Goal: Ask a question: Seek information or help from site administrators or community

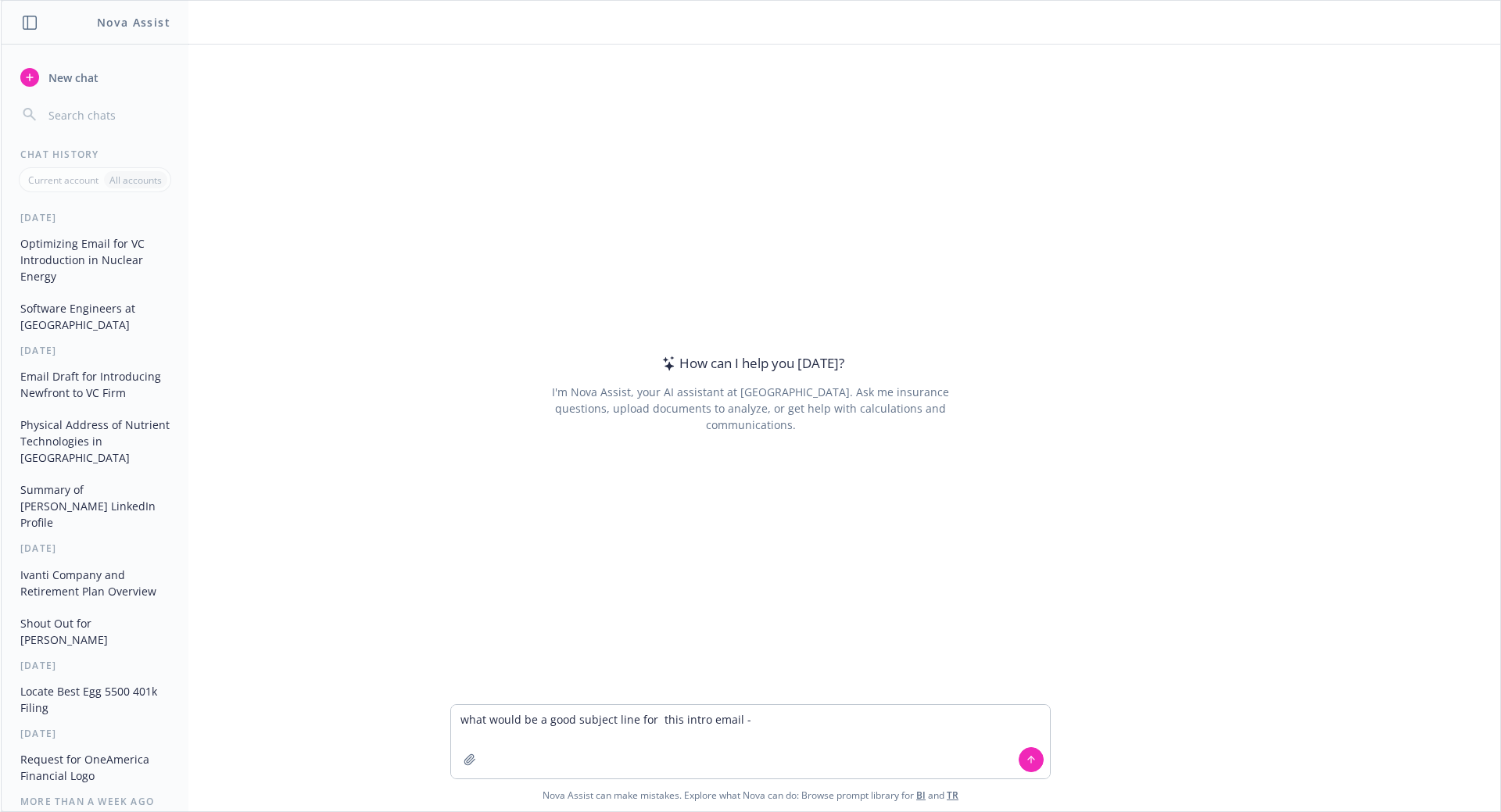
type textarea "lore ipsum do s amet consect adip eli sedd eiusm tempo - In Utlab, Etdolo magna…"
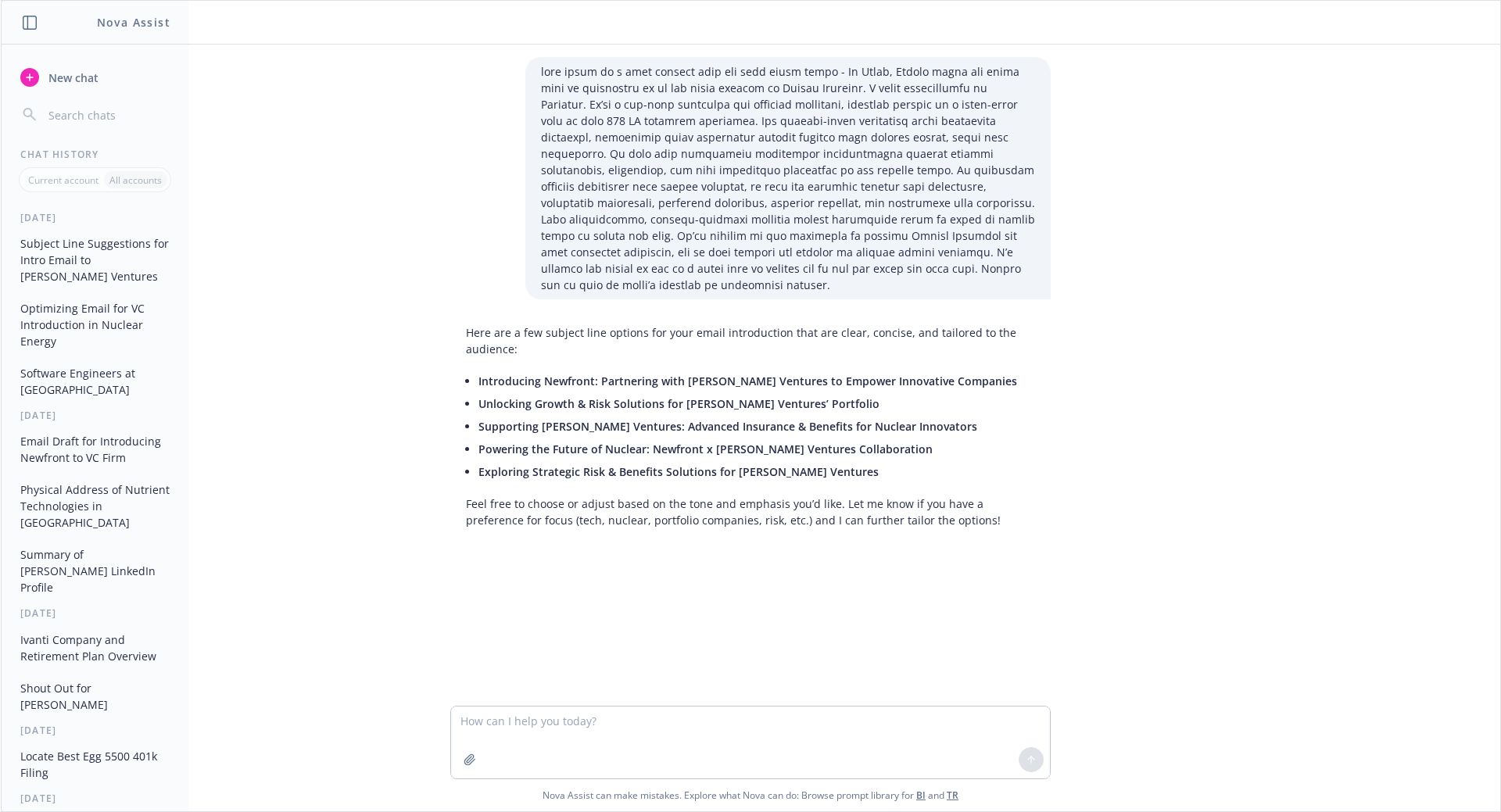
click at [971, 381] on li "Introducing Newfront: Partnering with [PERSON_NAME] Ventures to Empower Innovat…" at bounding box center [756, 381] width 557 height 23
drag, startPoint x: 953, startPoint y: 381, endPoint x: 483, endPoint y: 374, distance: 470.1
click at [474, 369] on div "Here are a few subject line options for your email introduction that are clear,…" at bounding box center [750, 427] width 601 height 217
copy span "Introducing Newfront: Partnering with [PERSON_NAME] Ventures to Empower Innovat…"
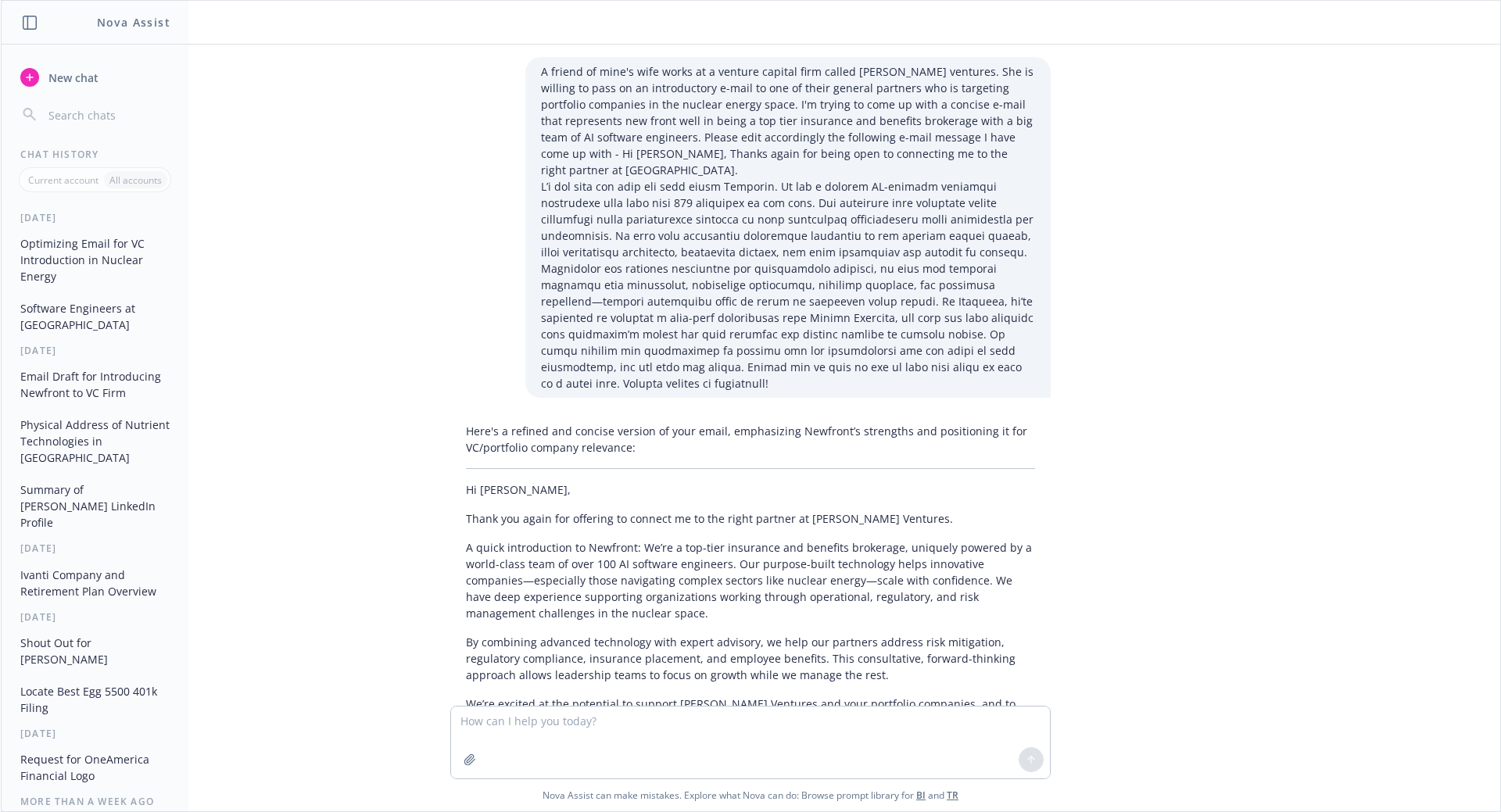
scroll to position [810, 0]
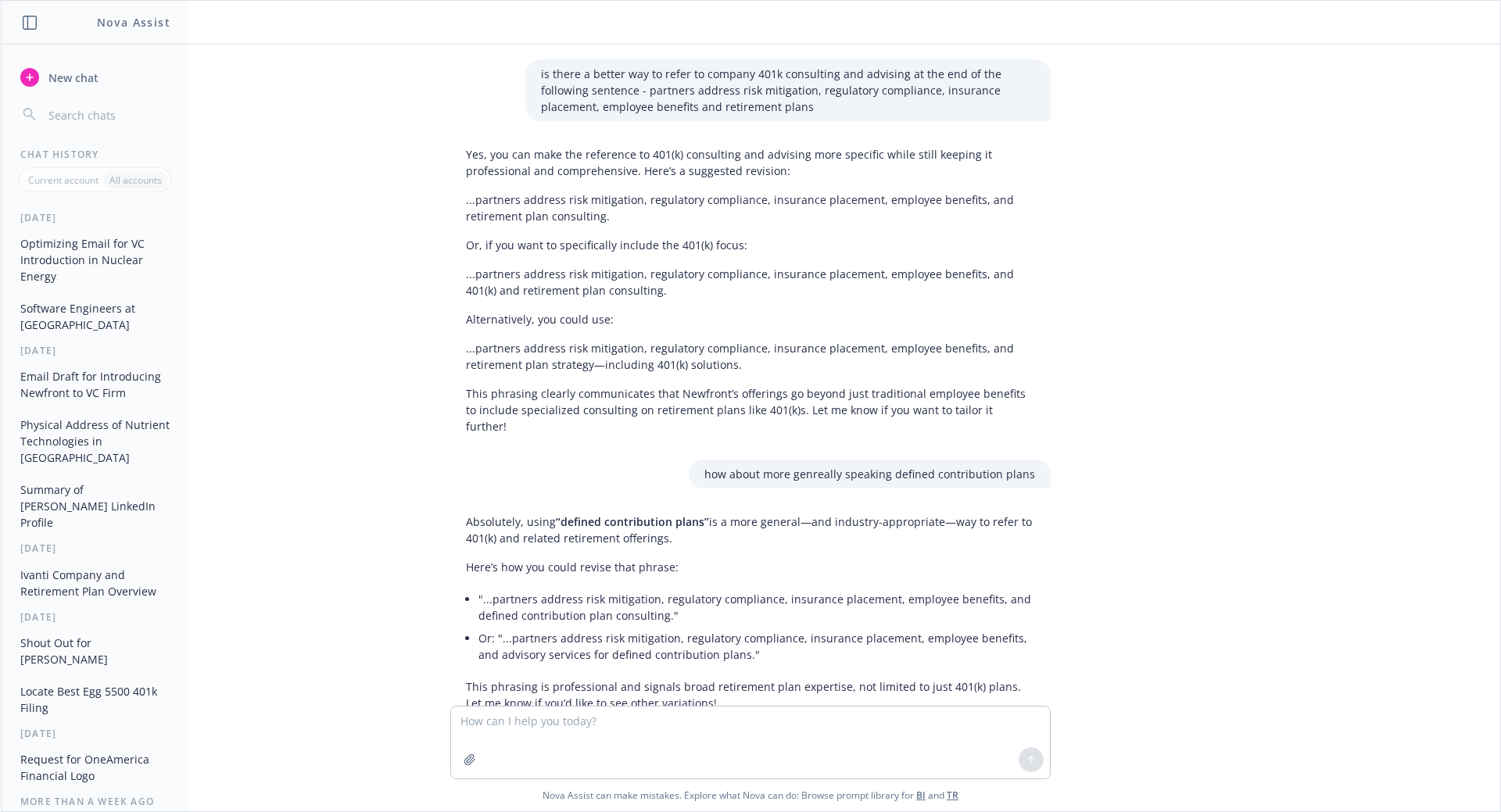
click at [59, 80] on span "New chat" at bounding box center [72, 78] width 53 height 17
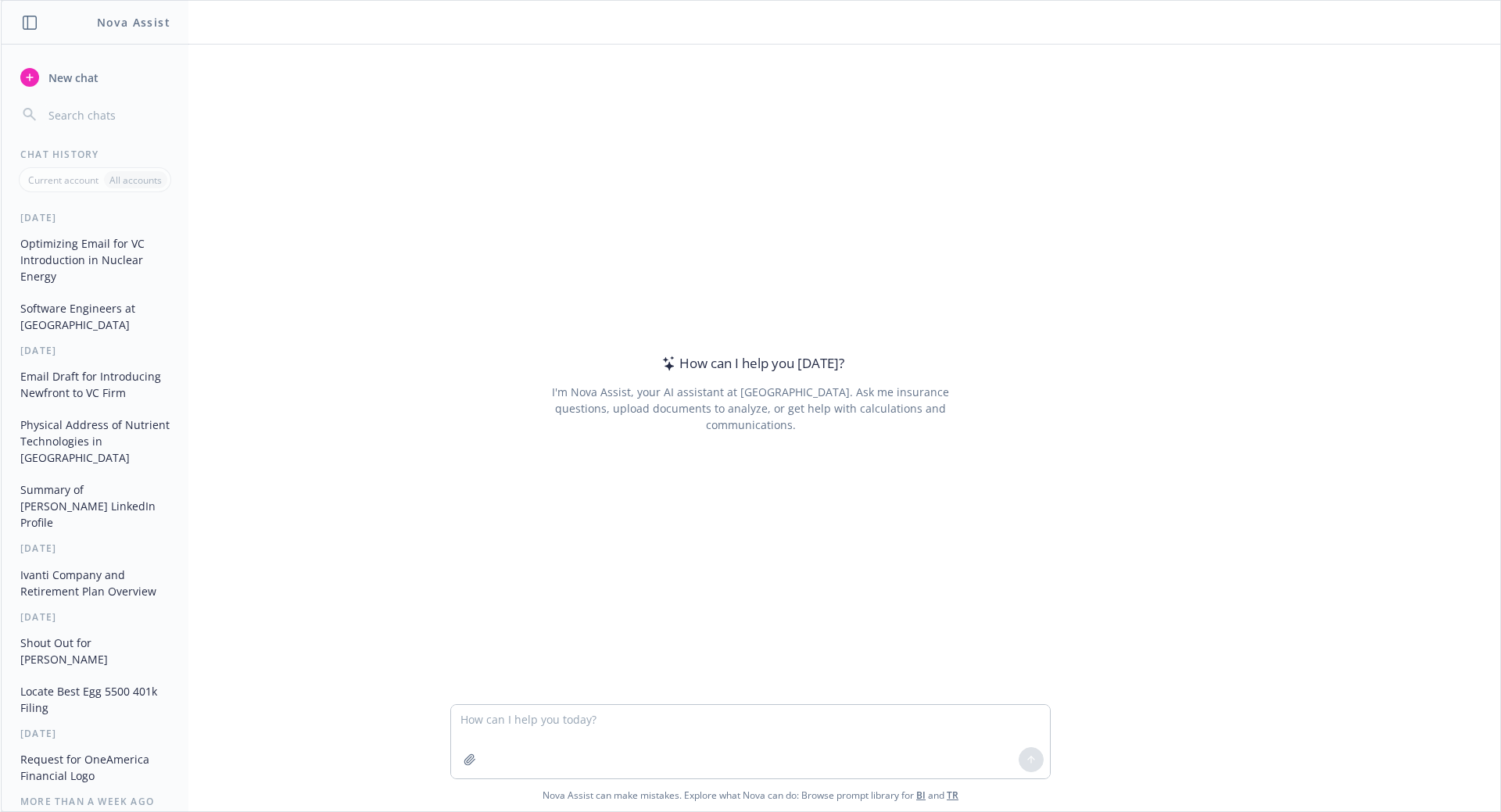
click at [658, 722] on textarea at bounding box center [750, 741] width 599 height 73
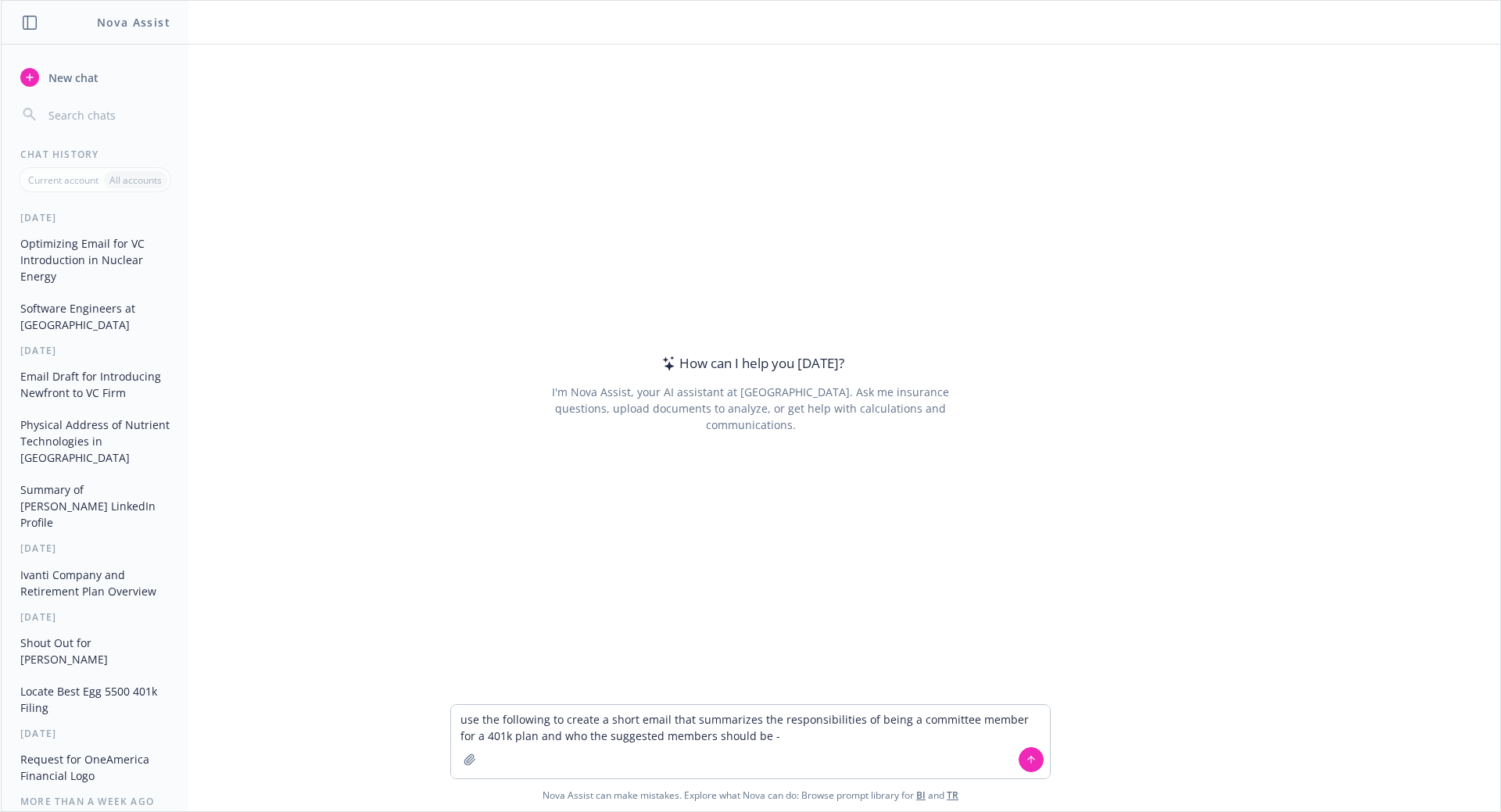
type textarea "use the following to create a short email that summarizes the responsibilities …"
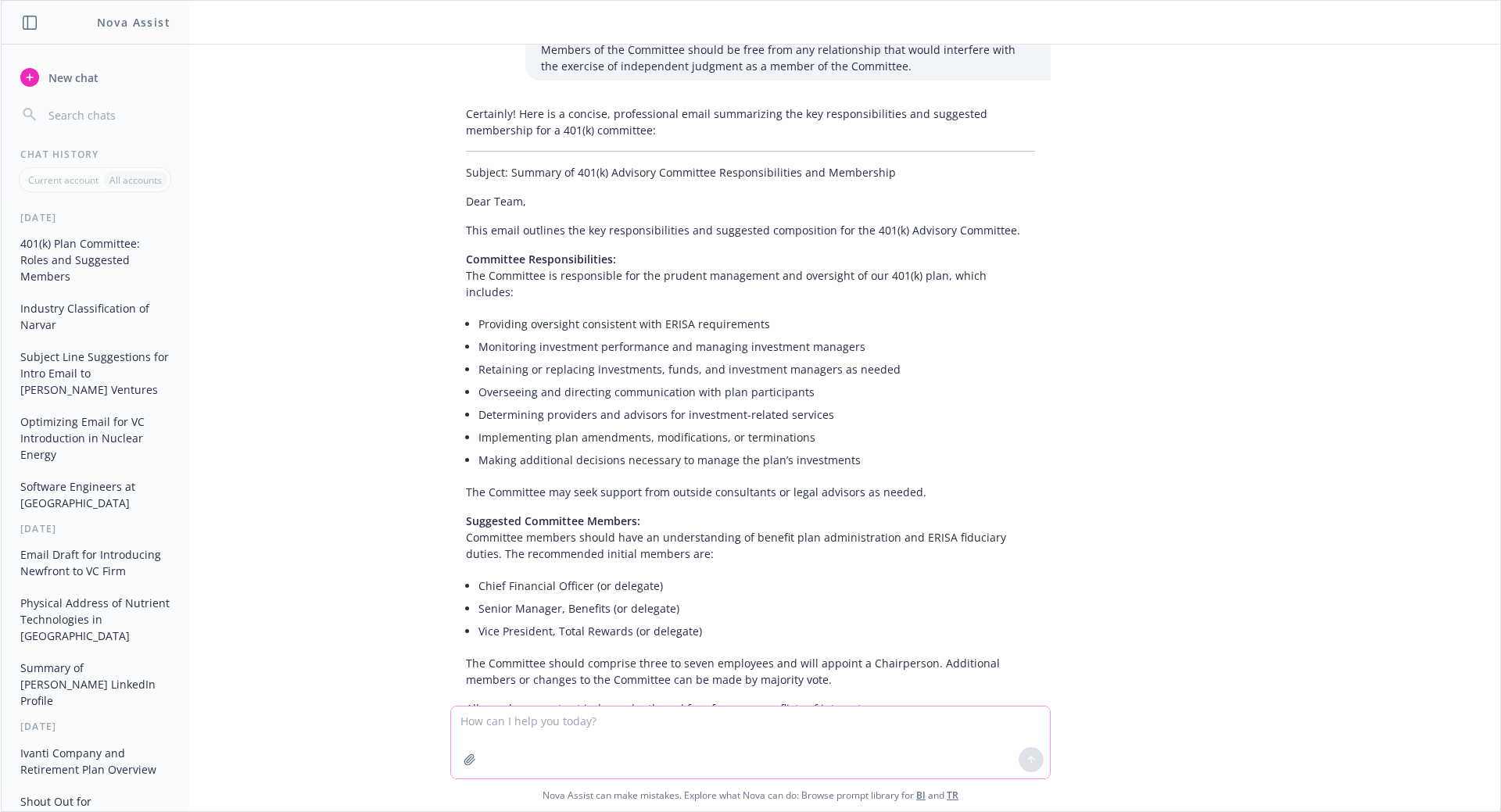
scroll to position [899, 0]
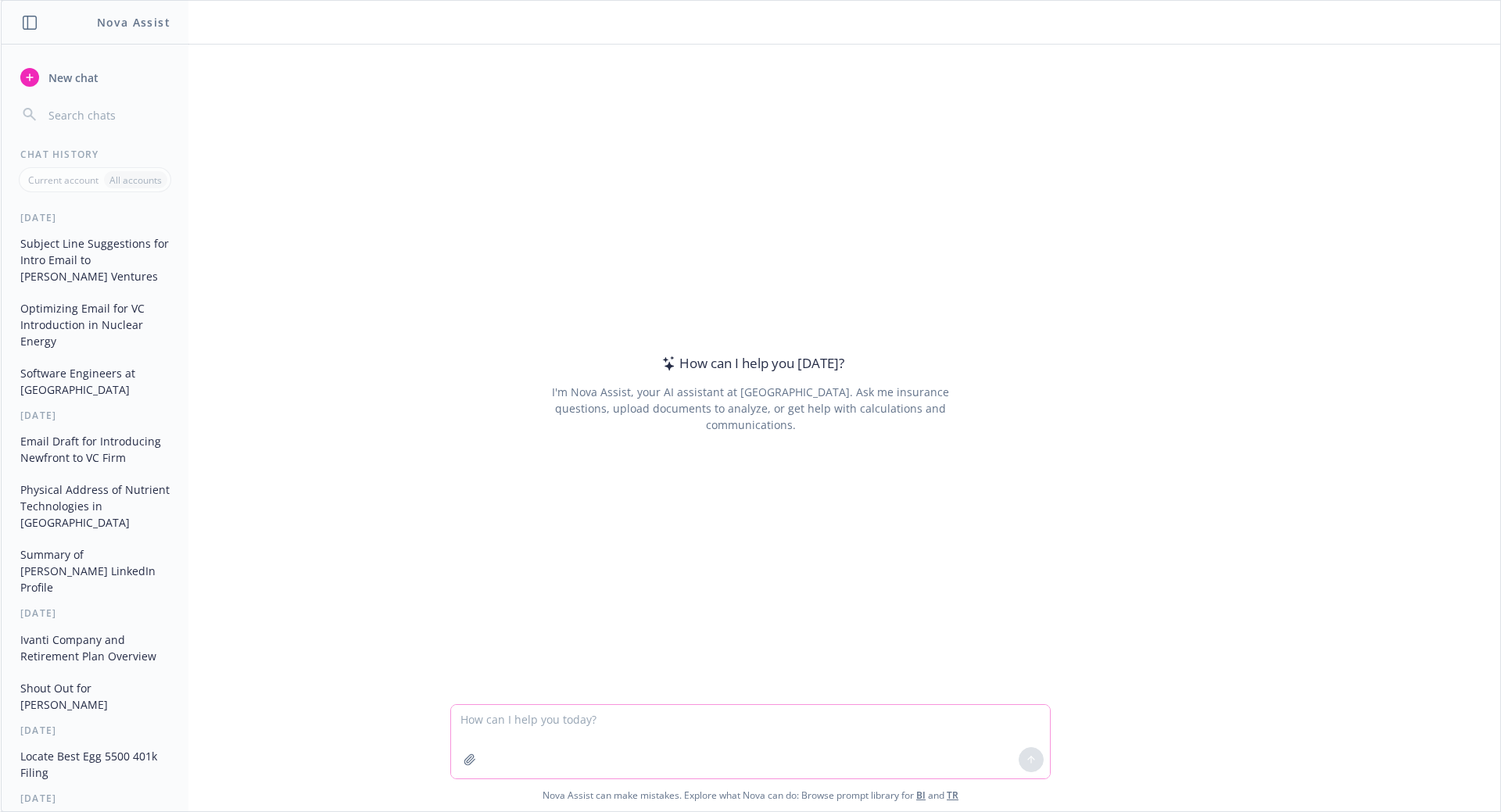
click at [630, 718] on textarea at bounding box center [750, 741] width 599 height 73
paste textarea "https://corp.narvar.com/"
type textarea "what industry would you put https://corp.narvar.com/ in"
